Goal: Information Seeking & Learning: Learn about a topic

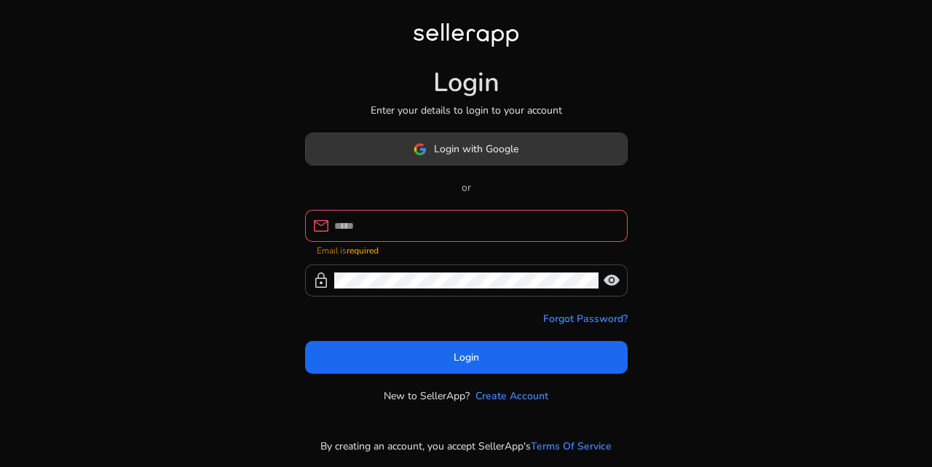
click at [534, 163] on span at bounding box center [466, 149] width 321 height 35
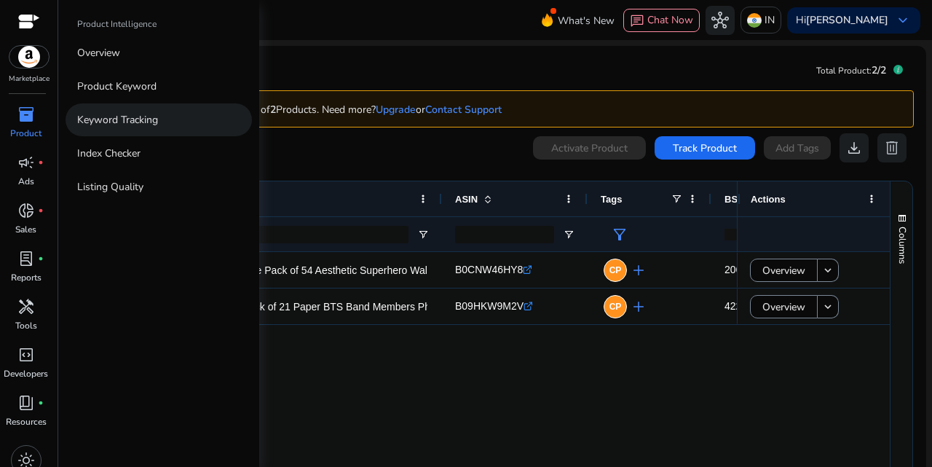
click at [146, 114] on p "Keyword Tracking" at bounding box center [117, 119] width 81 height 15
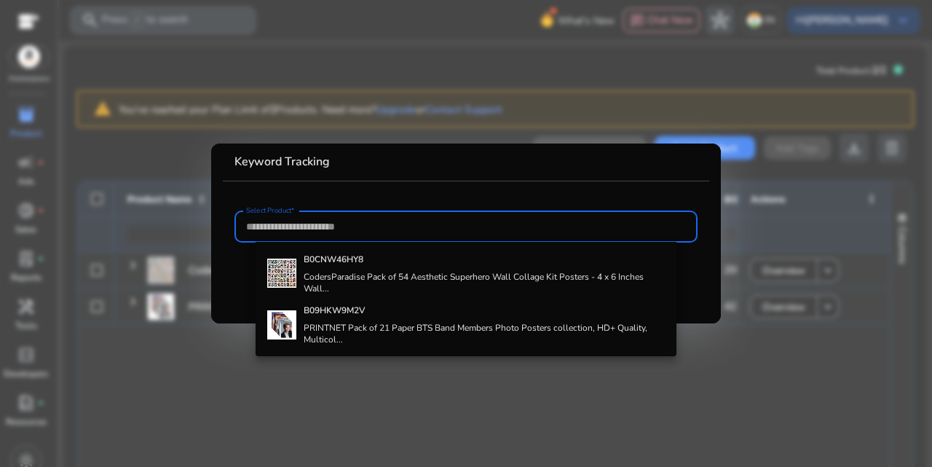
click at [409, 227] on input "Select Product*" at bounding box center [466, 227] width 440 height 16
paste input "**********"
type input "**********"
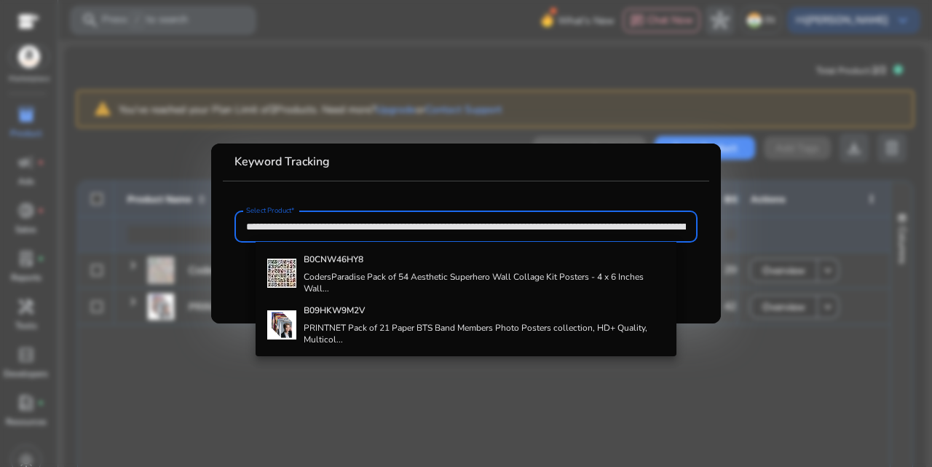
scroll to position [0, 2666]
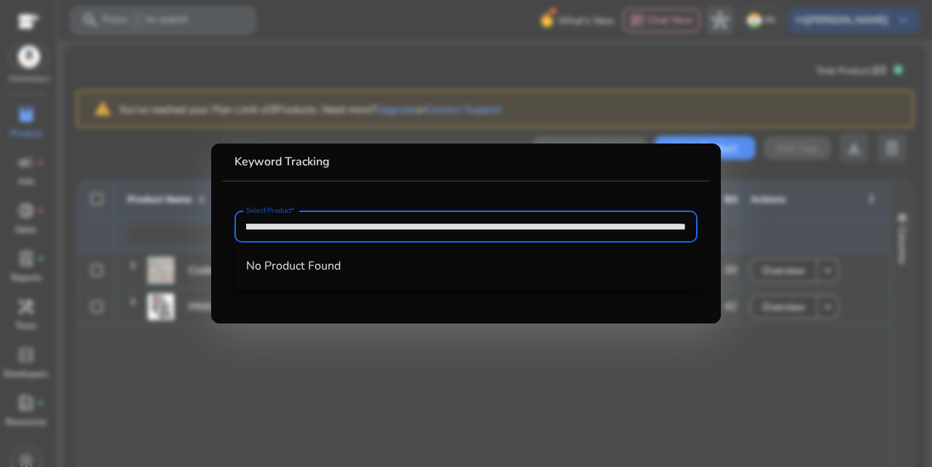
click at [685, 224] on input "**********" at bounding box center [466, 227] width 440 height 16
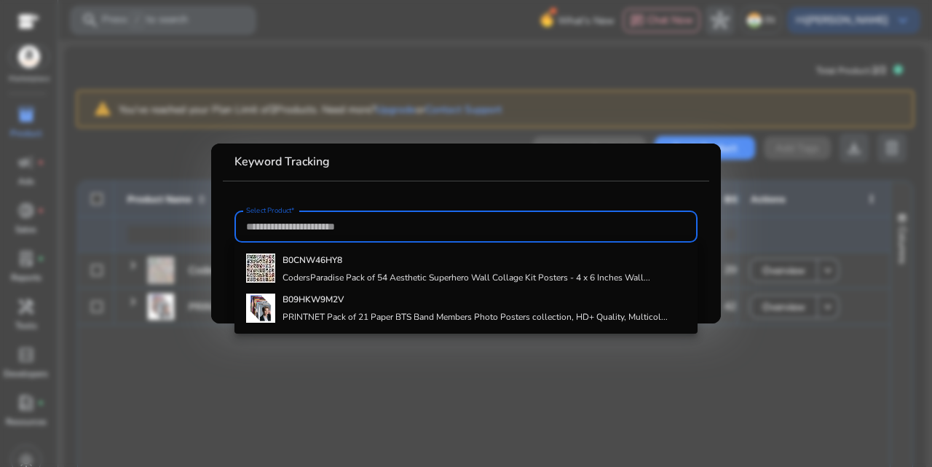
scroll to position [0, 0]
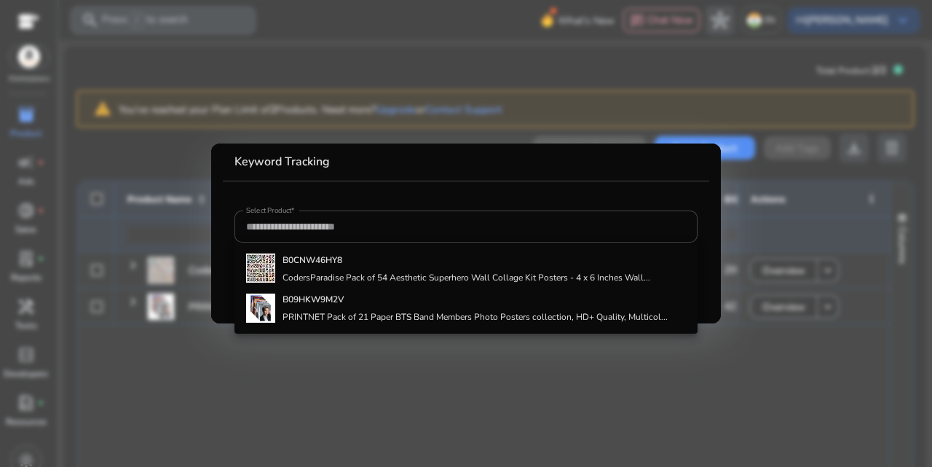
click at [803, 237] on div at bounding box center [466, 233] width 932 height 467
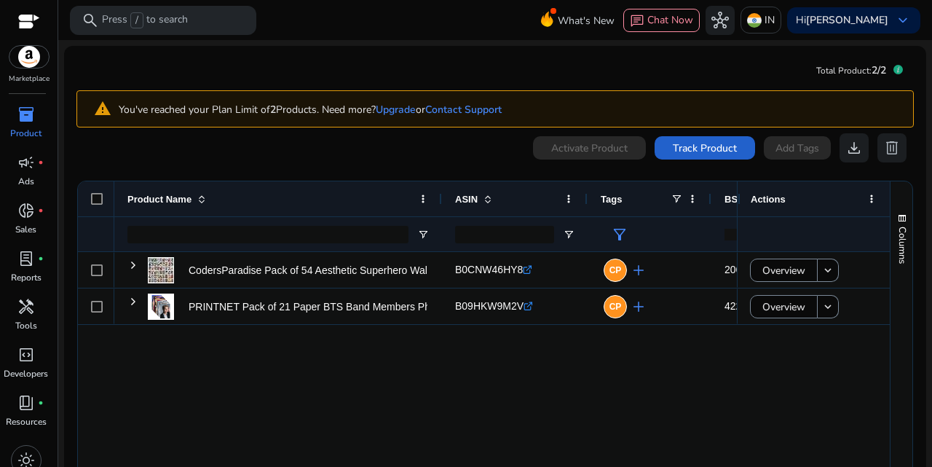
click at [705, 150] on span "Track Product" at bounding box center [705, 148] width 64 height 15
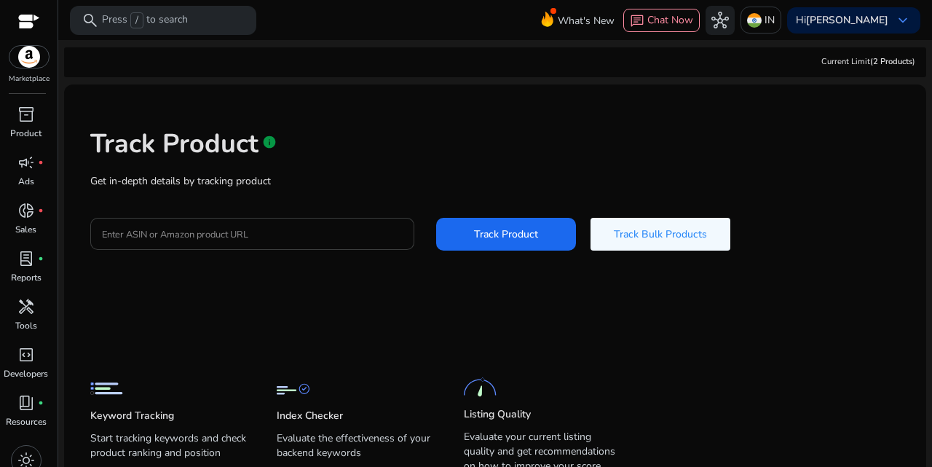
click at [264, 224] on div at bounding box center [252, 234] width 301 height 32
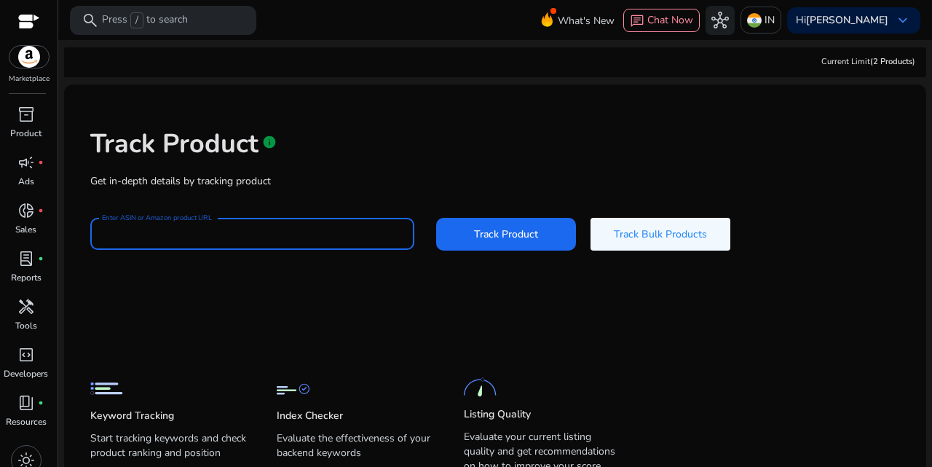
paste input "**********"
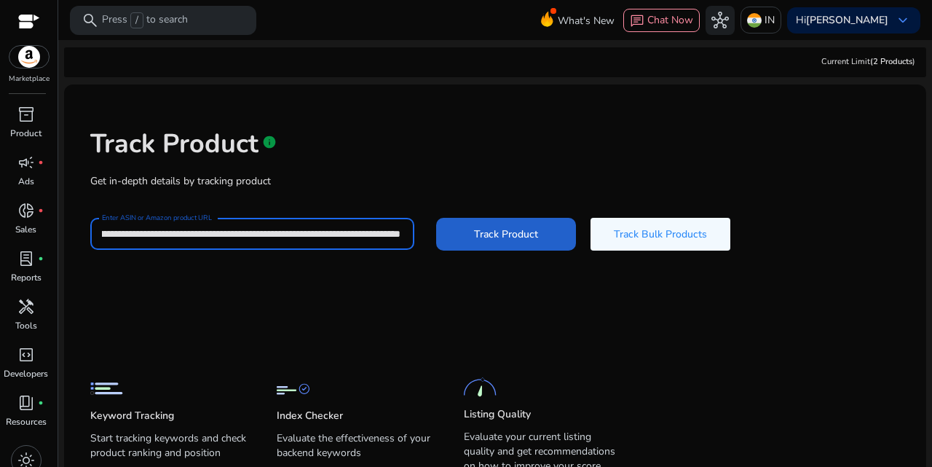
type input "**********"
click at [503, 232] on span "Track Product" at bounding box center [506, 234] width 64 height 15
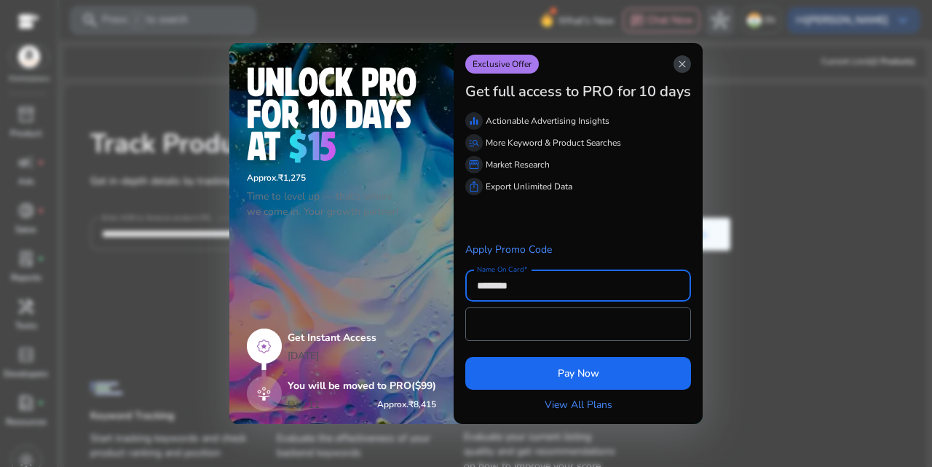
click at [685, 64] on span "close" at bounding box center [683, 64] width 12 height 12
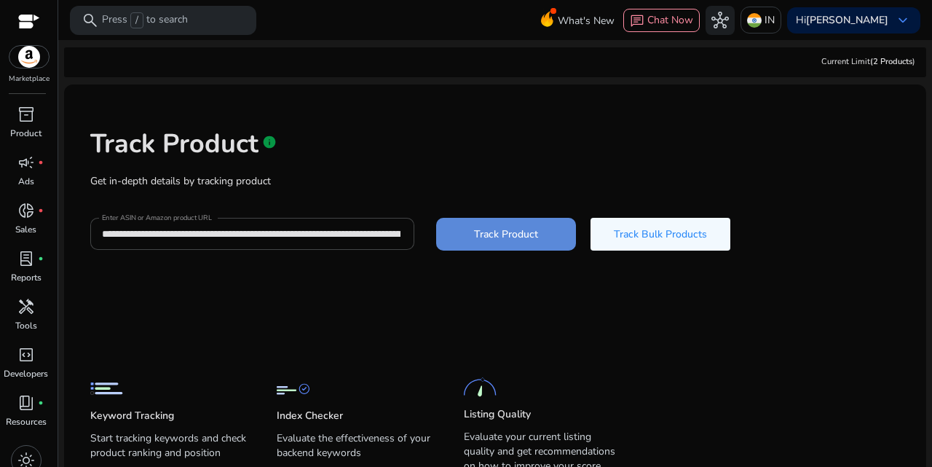
click at [527, 238] on span "Track Product" at bounding box center [506, 234] width 64 height 15
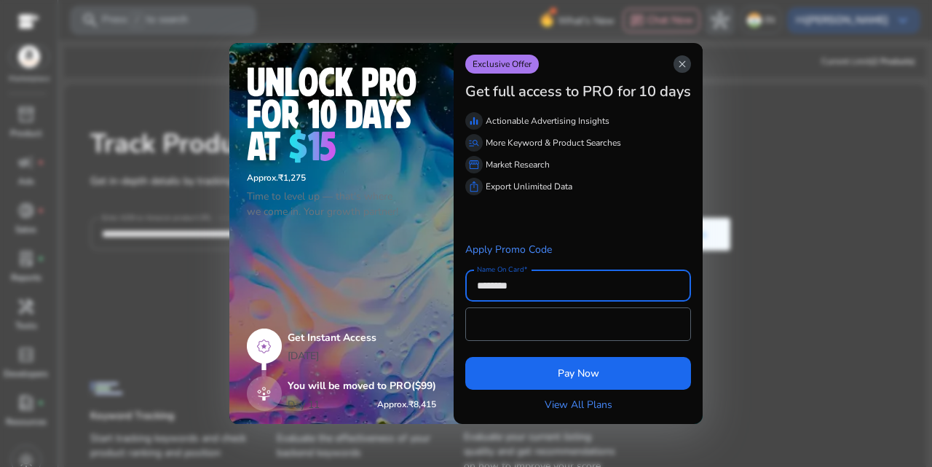
click at [688, 63] on span "close" at bounding box center [683, 64] width 12 height 12
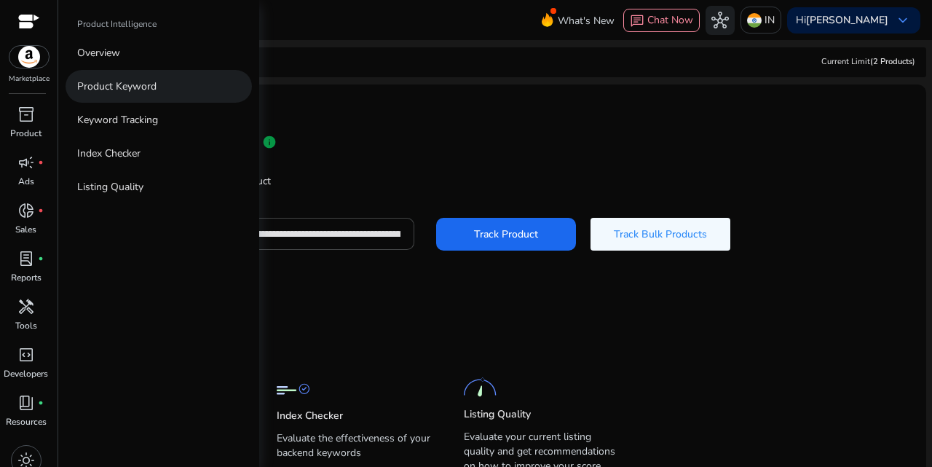
click at [135, 95] on link "Product Keyword" at bounding box center [159, 86] width 186 height 33
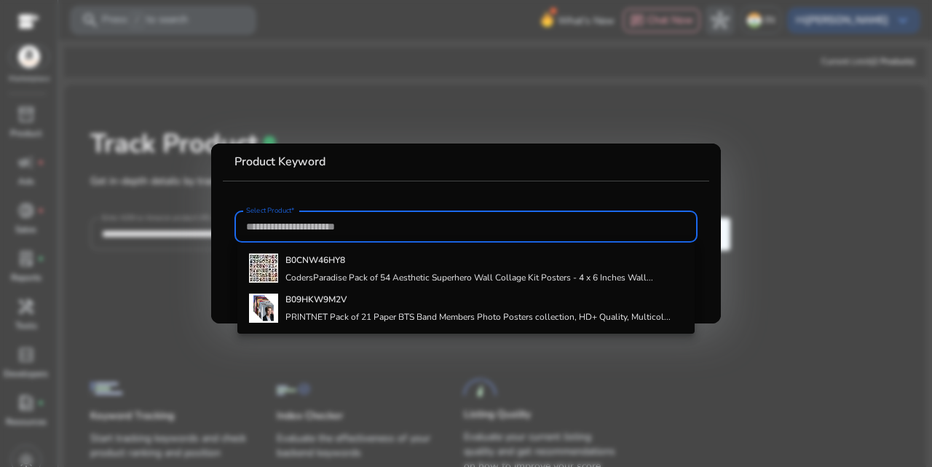
click at [680, 122] on div at bounding box center [466, 233] width 932 height 467
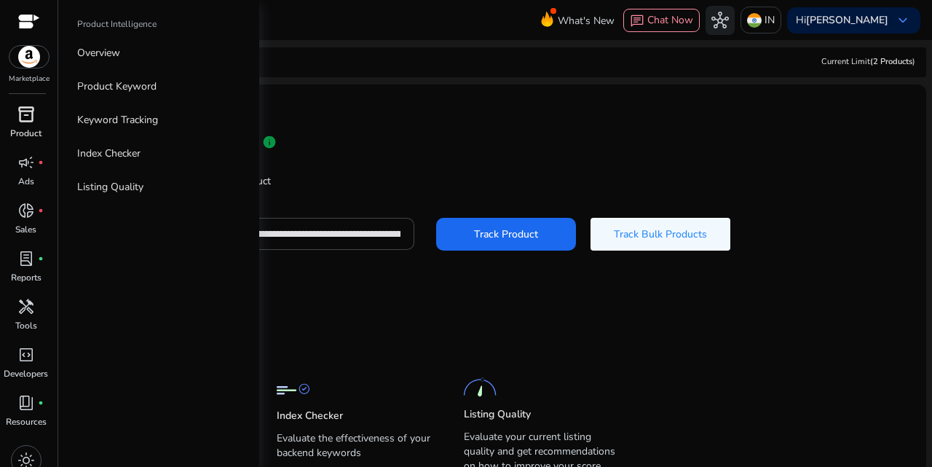
click at [29, 119] on span "inventory_2" at bounding box center [25, 114] width 17 height 17
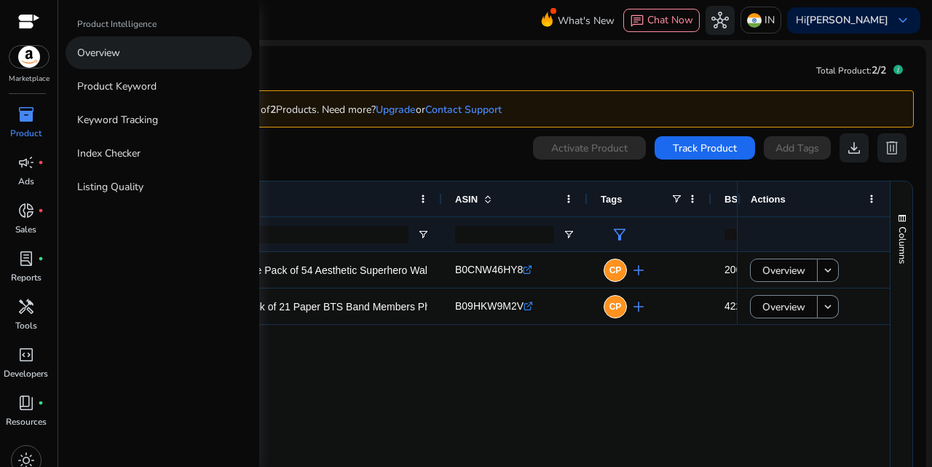
click at [138, 60] on link "Overview" at bounding box center [159, 52] width 186 height 33
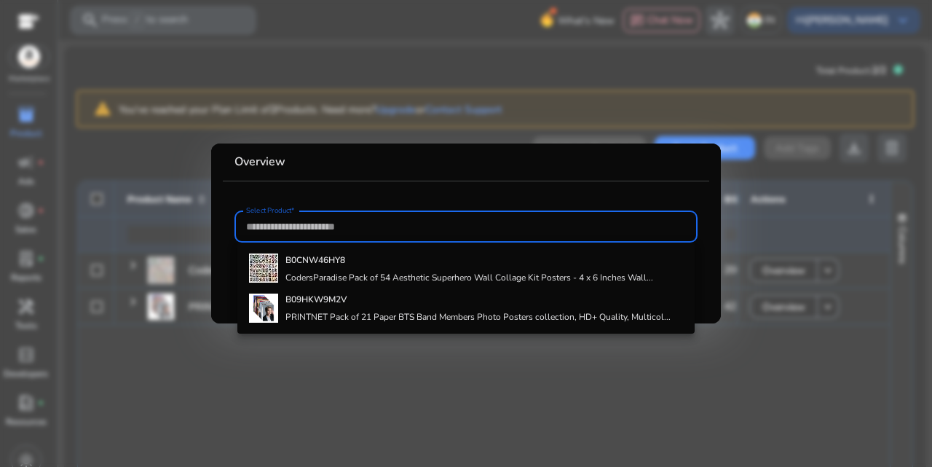
click at [584, 52] on div at bounding box center [466, 233] width 932 height 467
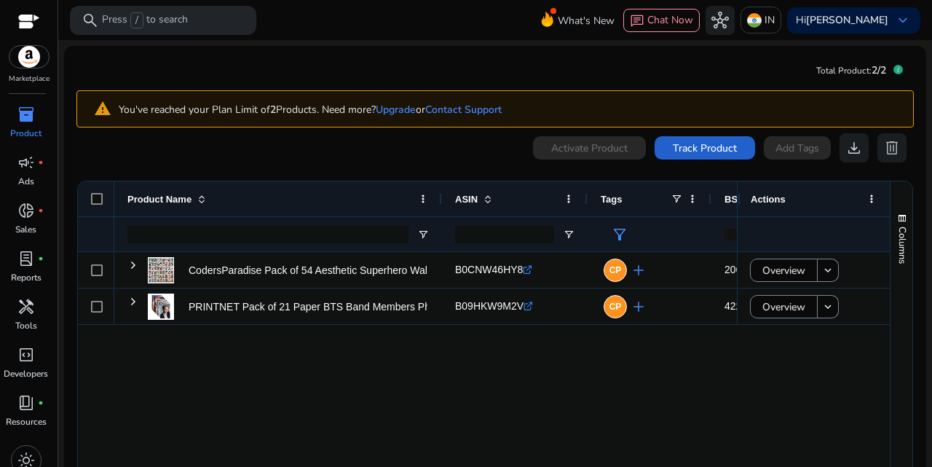
click at [689, 153] on span "Track Product" at bounding box center [705, 148] width 64 height 15
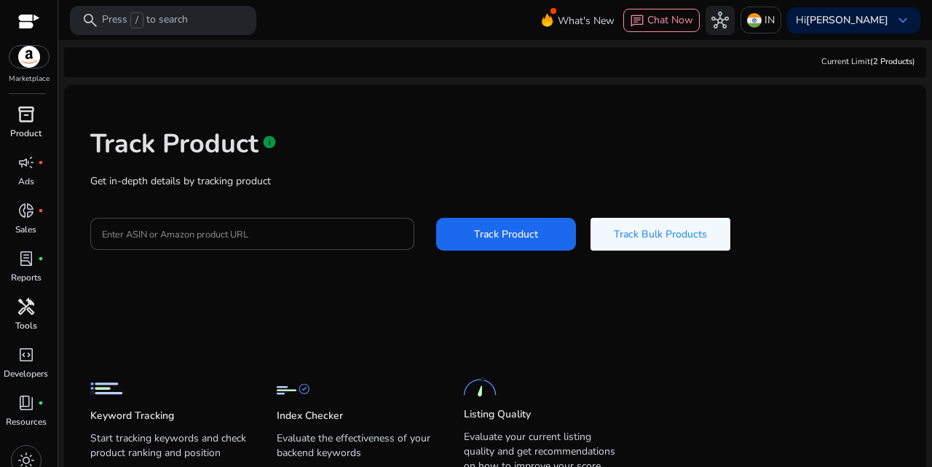
click at [18, 308] on span "handyman" at bounding box center [25, 306] width 17 height 17
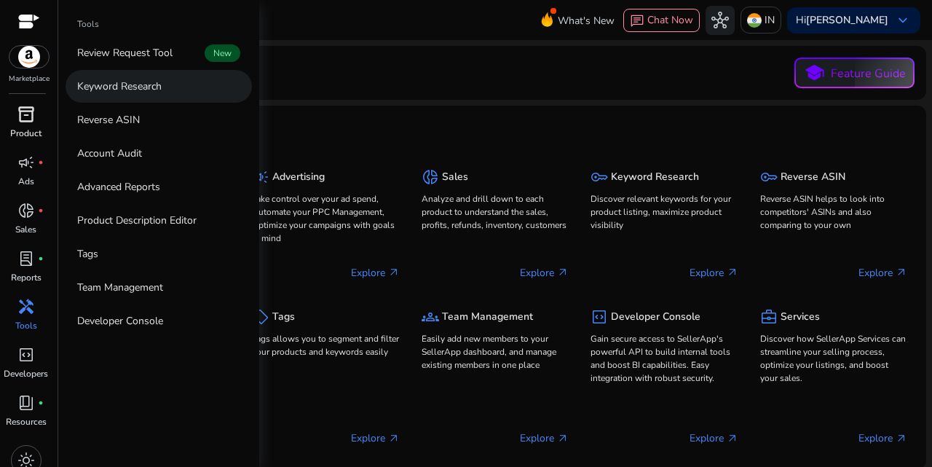
click at [141, 93] on p "Keyword Research" at bounding box center [119, 86] width 84 height 15
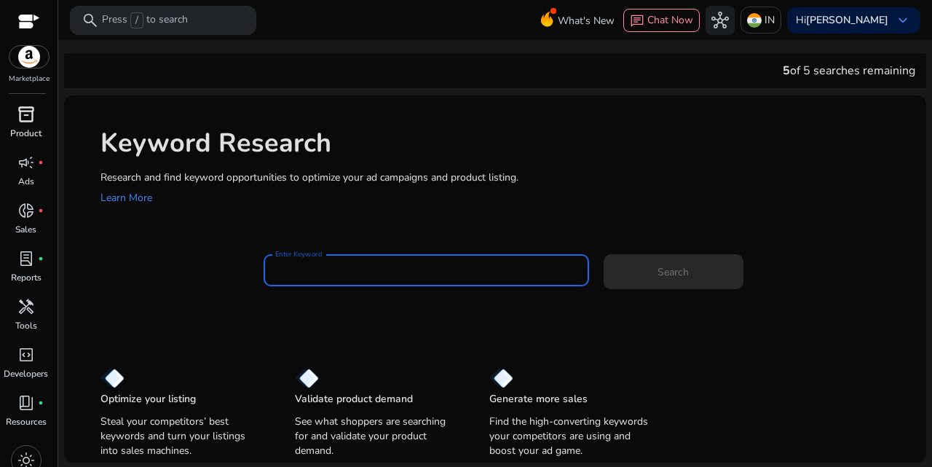
click at [328, 276] on input "Enter Keyword" at bounding box center [426, 270] width 302 height 16
paste input "**********"
type input "**********"
paste input "**********"
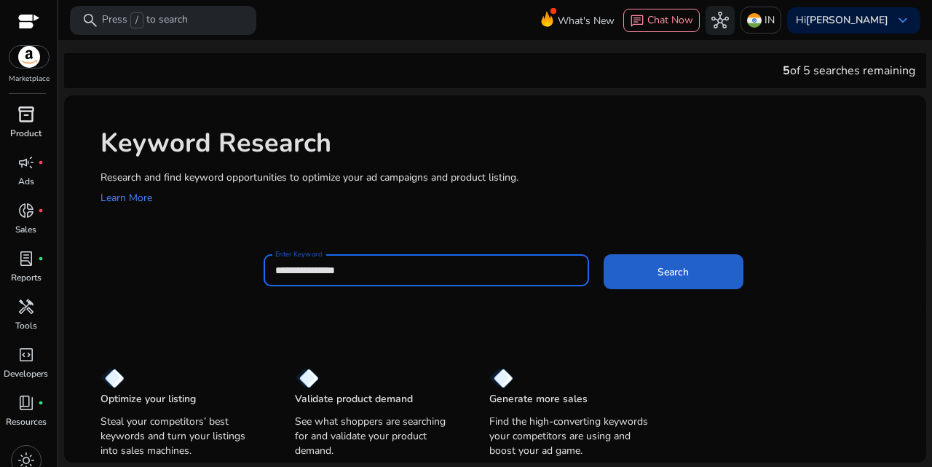
type input "**********"
click at [672, 277] on span "Search" at bounding box center [673, 271] width 31 height 15
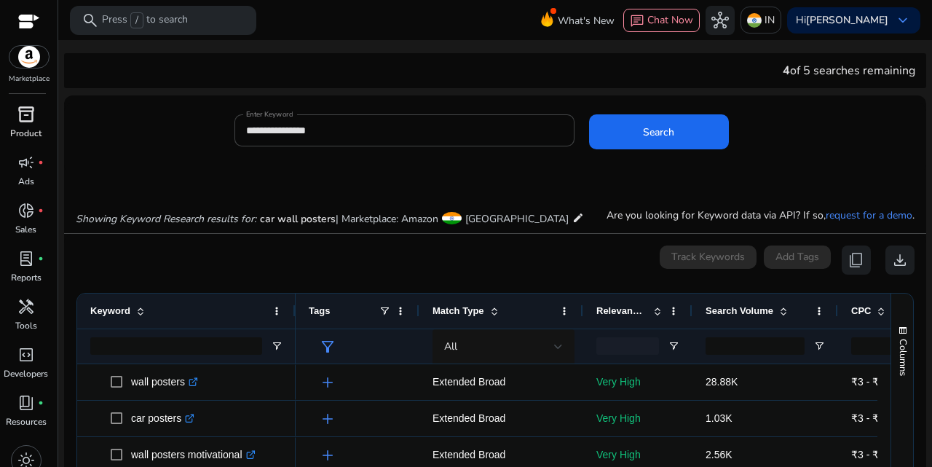
scroll to position [173, 0]
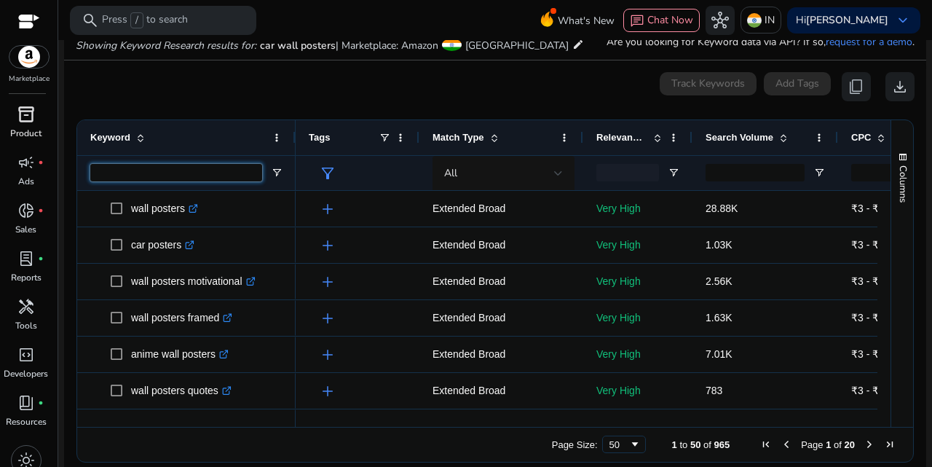
click at [204, 169] on input "Keyword Filter Input" at bounding box center [176, 172] width 172 height 17
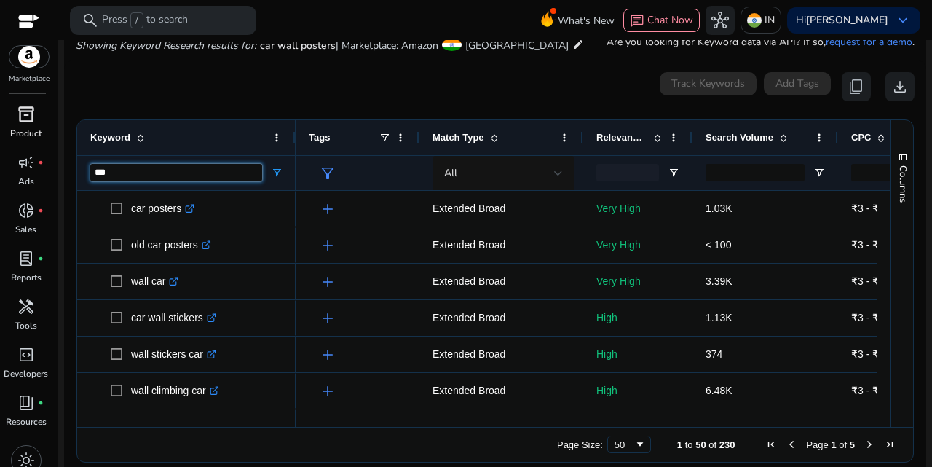
type input "***"
click at [220, 117] on ag-grid-angular "1 to 50 of 230 Drag here to set row groups Drag here to set column labels Keywo…" at bounding box center [495, 291] width 861 height 358
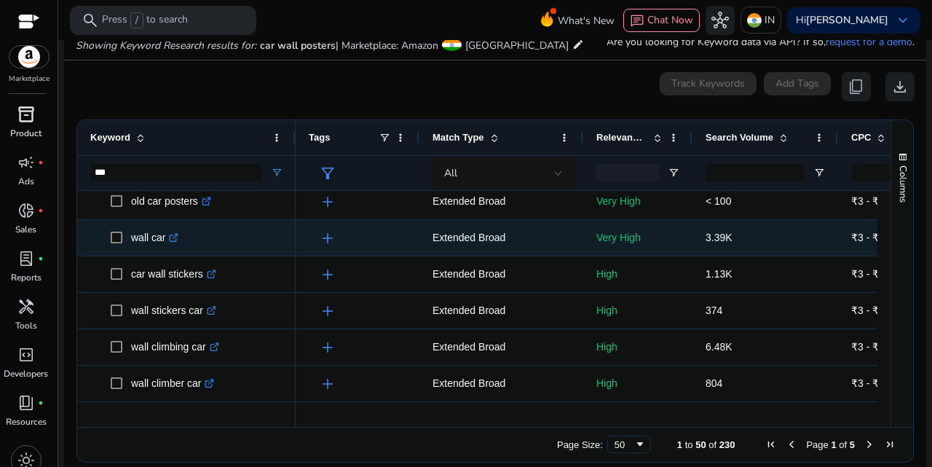
scroll to position [0, 0]
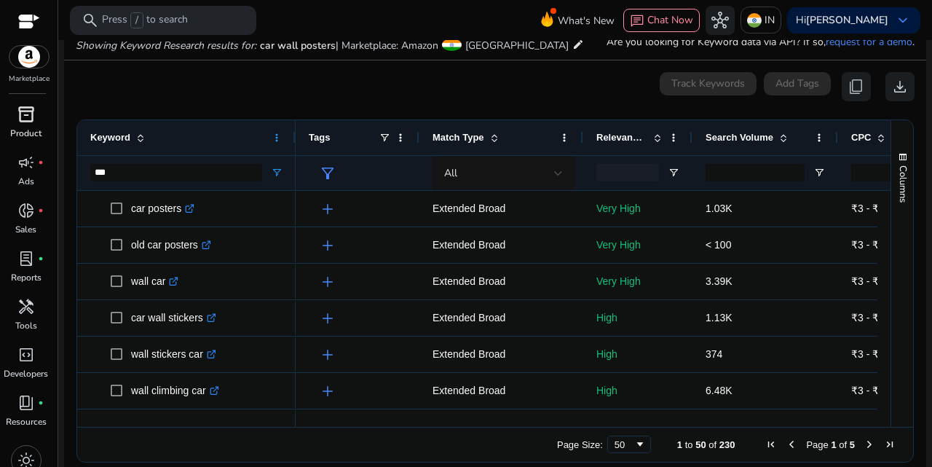
click at [273, 142] on span at bounding box center [277, 138] width 12 height 12
click at [278, 139] on span at bounding box center [277, 138] width 12 height 12
click at [278, 142] on span at bounding box center [277, 138] width 12 height 12
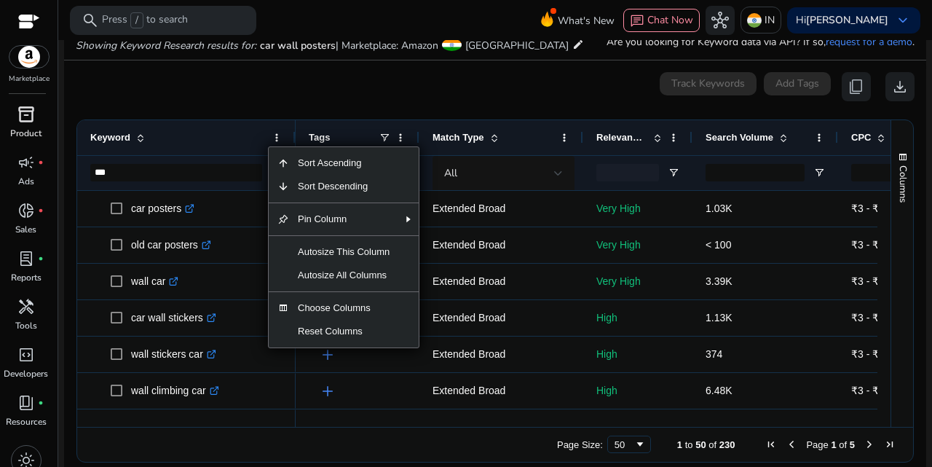
click at [251, 141] on div "Keyword" at bounding box center [178, 138] width 176 height 28
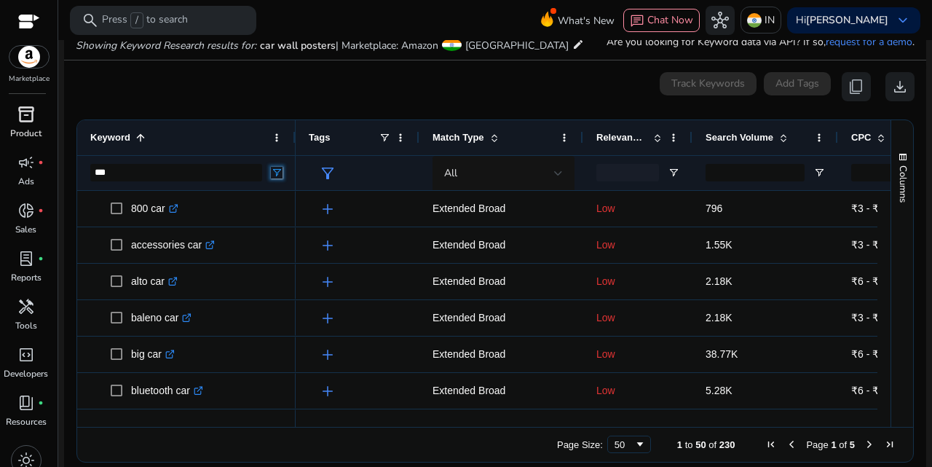
click at [280, 175] on span "Open Filter Menu" at bounding box center [277, 173] width 12 height 12
click at [275, 170] on span "Open Filter Menu" at bounding box center [277, 173] width 12 height 12
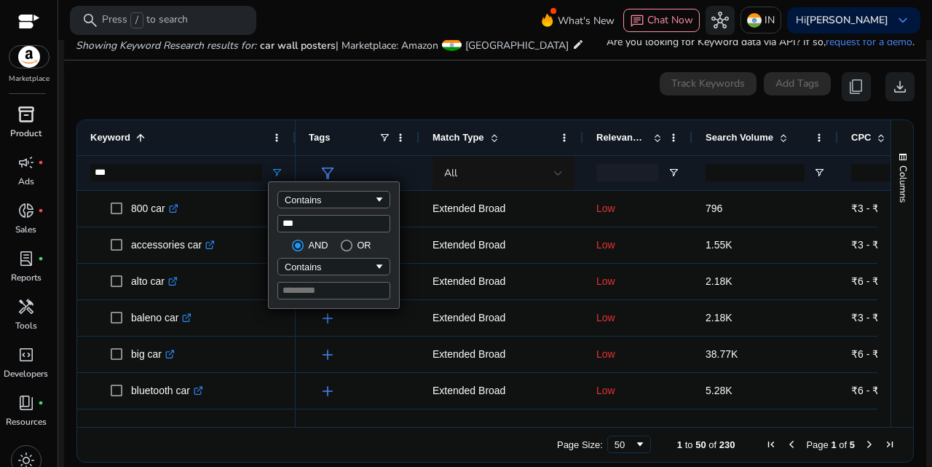
click at [278, 147] on div "Keyword 1" at bounding box center [186, 137] width 192 height 35
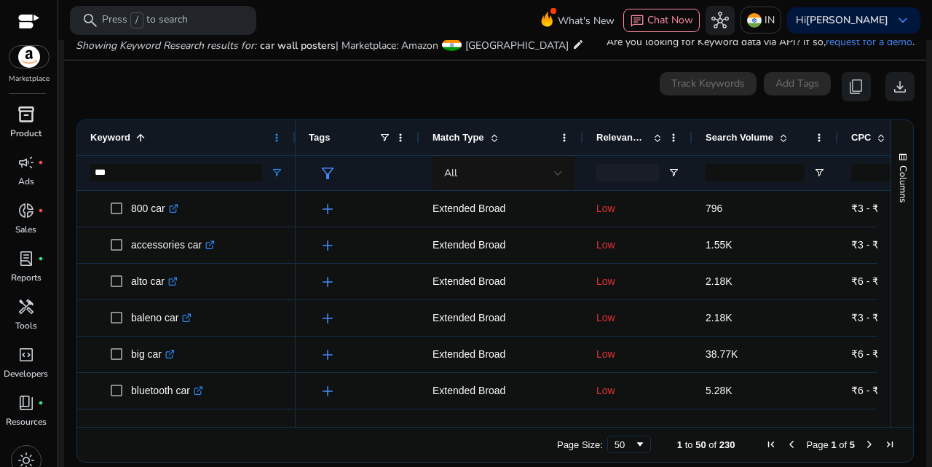
click at [278, 141] on span at bounding box center [277, 138] width 12 height 12
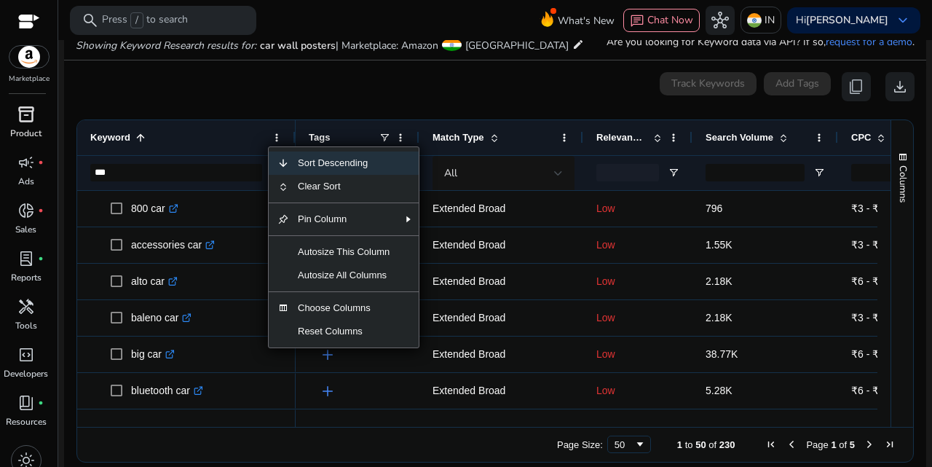
click at [292, 162] on span "Sort Descending" at bounding box center [343, 163] width 109 height 23
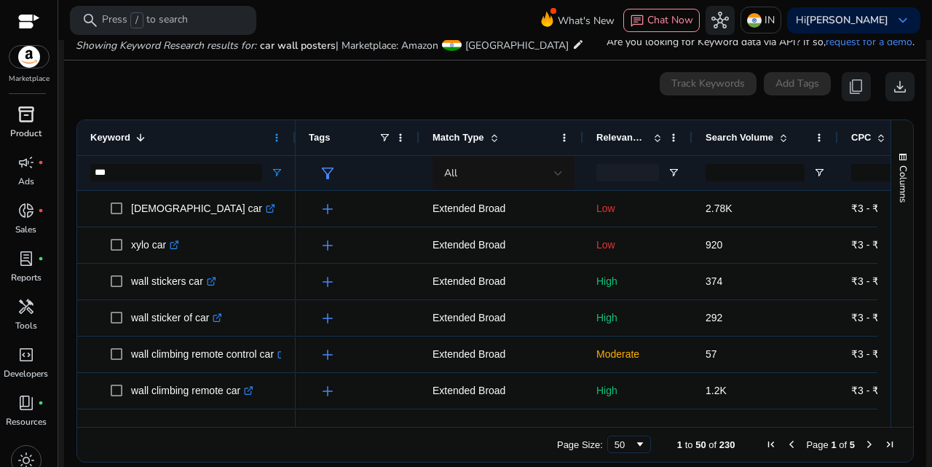
click at [275, 136] on span at bounding box center [277, 138] width 12 height 12
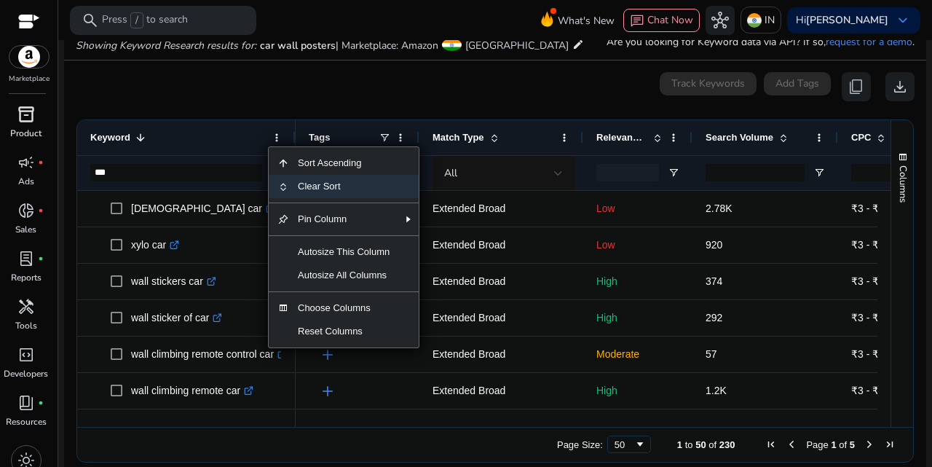
click at [294, 187] on span "Clear Sort" at bounding box center [343, 186] width 109 height 23
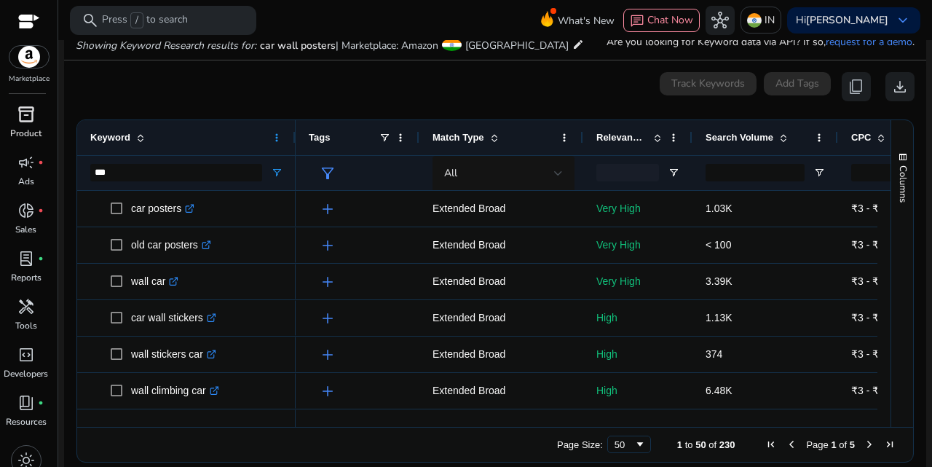
click at [274, 141] on span at bounding box center [277, 138] width 12 height 12
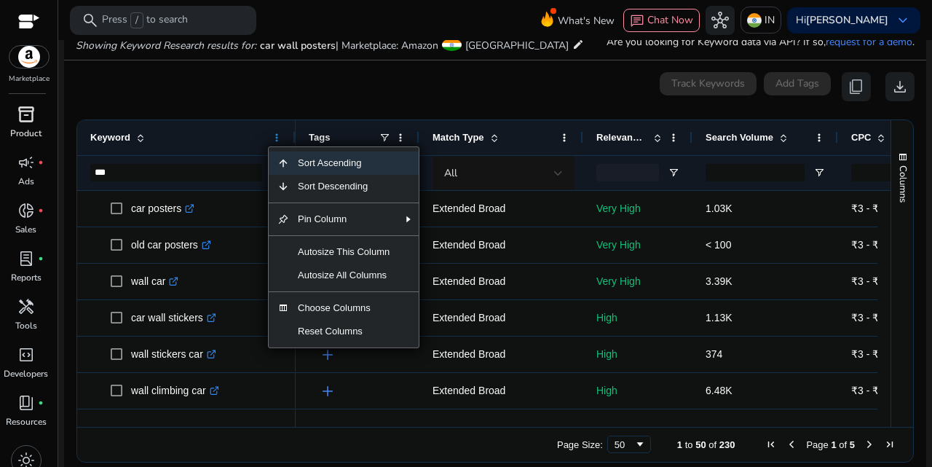
click at [274, 141] on span at bounding box center [277, 138] width 12 height 12
click at [200, 152] on div "Keyword" at bounding box center [186, 137] width 192 height 35
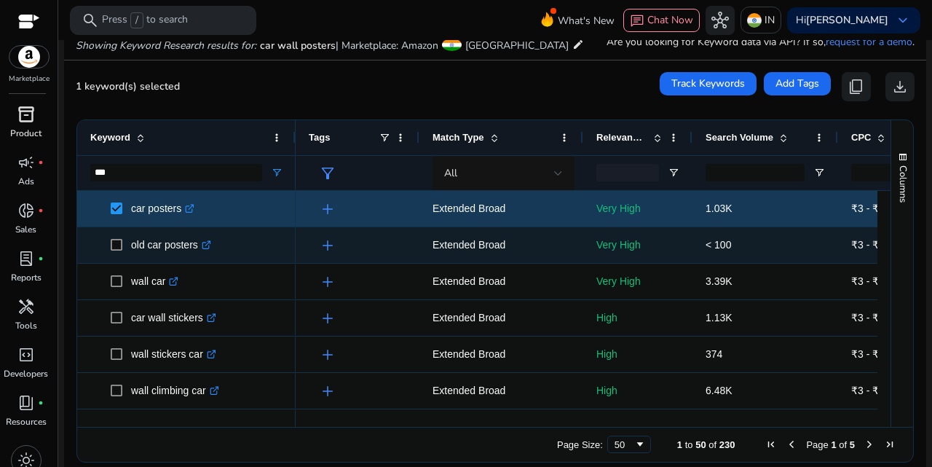
click at [109, 240] on span "old car posters .st0{fill:#2c8af8}" at bounding box center [186, 245] width 192 height 30
click at [115, 235] on span at bounding box center [121, 245] width 20 height 30
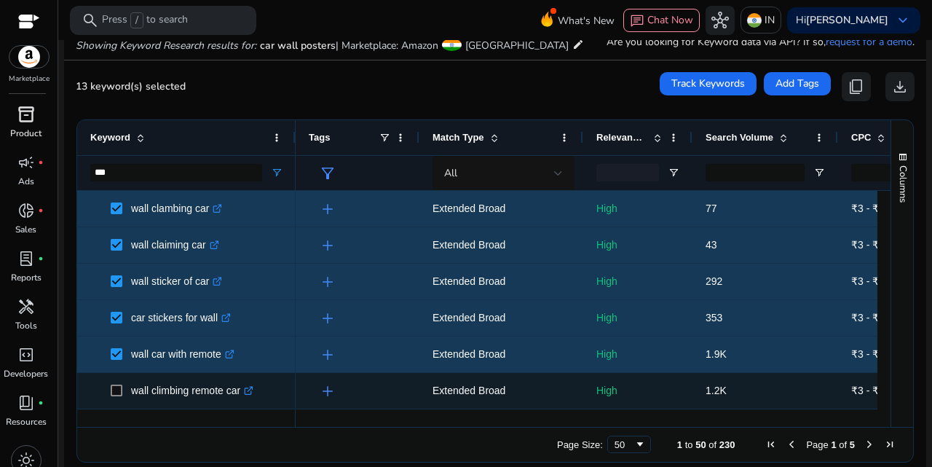
click at [125, 385] on span at bounding box center [121, 391] width 20 height 30
click at [122, 388] on span at bounding box center [121, 391] width 20 height 30
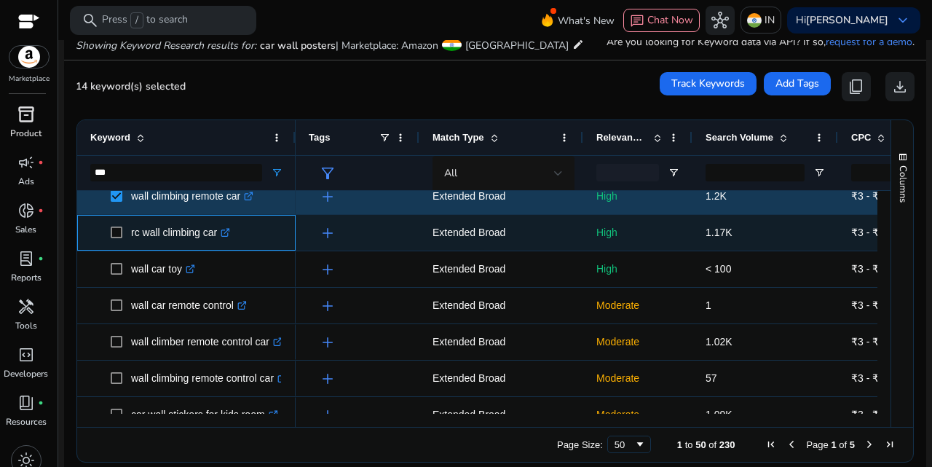
click at [111, 222] on span at bounding box center [121, 233] width 20 height 30
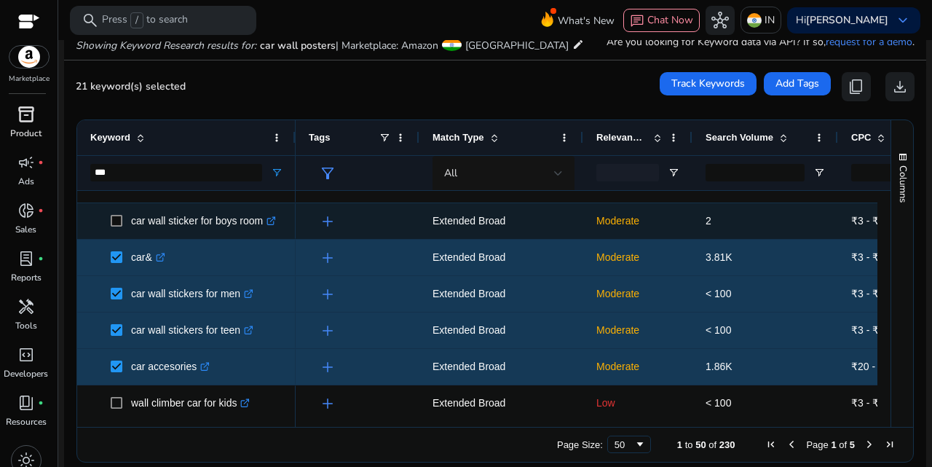
click at [121, 214] on span at bounding box center [121, 221] width 20 height 30
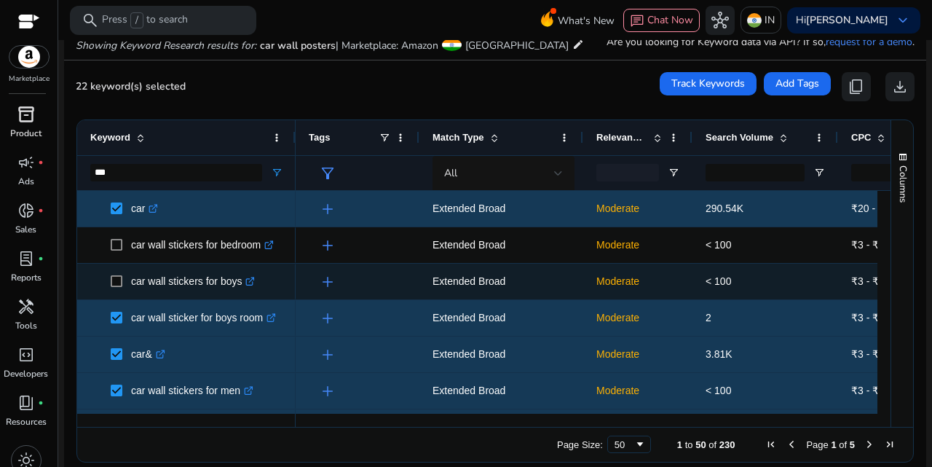
click at [113, 264] on div "car wall stickers for boys .st0{fill:#2c8af8}" at bounding box center [186, 282] width 219 height 36
click at [110, 290] on span "car wall stickers for boys .st0{fill:#2c8af8}" at bounding box center [186, 282] width 192 height 30
click at [111, 274] on span at bounding box center [121, 282] width 20 height 30
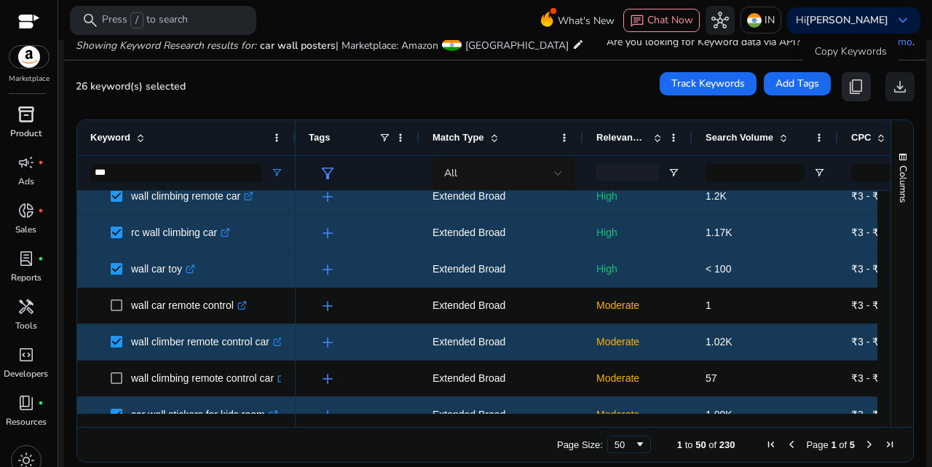
click at [848, 78] on span "content_copy" at bounding box center [856, 86] width 17 height 17
click at [848, 87] on span "content_copy" at bounding box center [856, 86] width 17 height 17
